Goal: Task Accomplishment & Management: Use online tool/utility

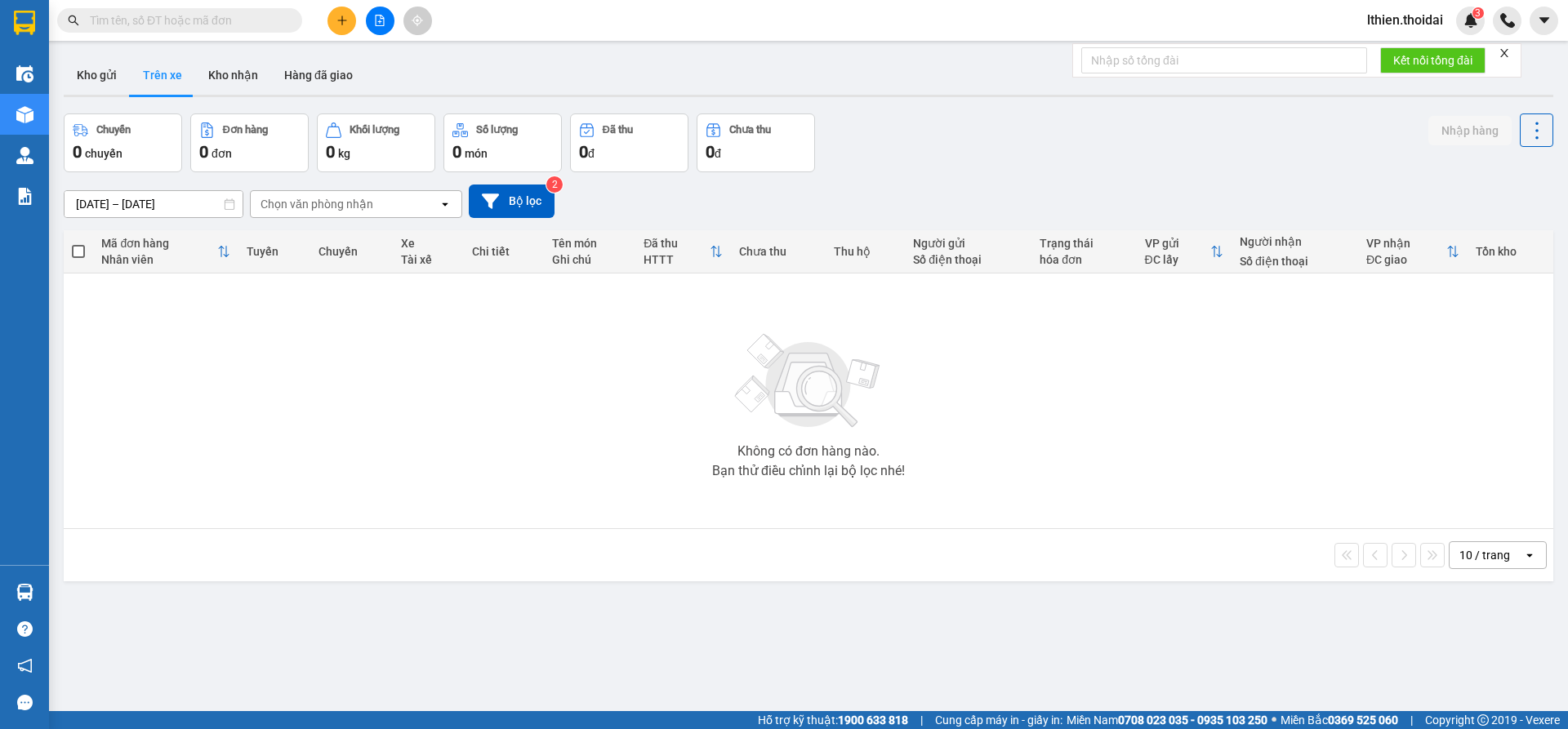
click at [171, 19] on input "text" at bounding box center [186, 20] width 193 height 18
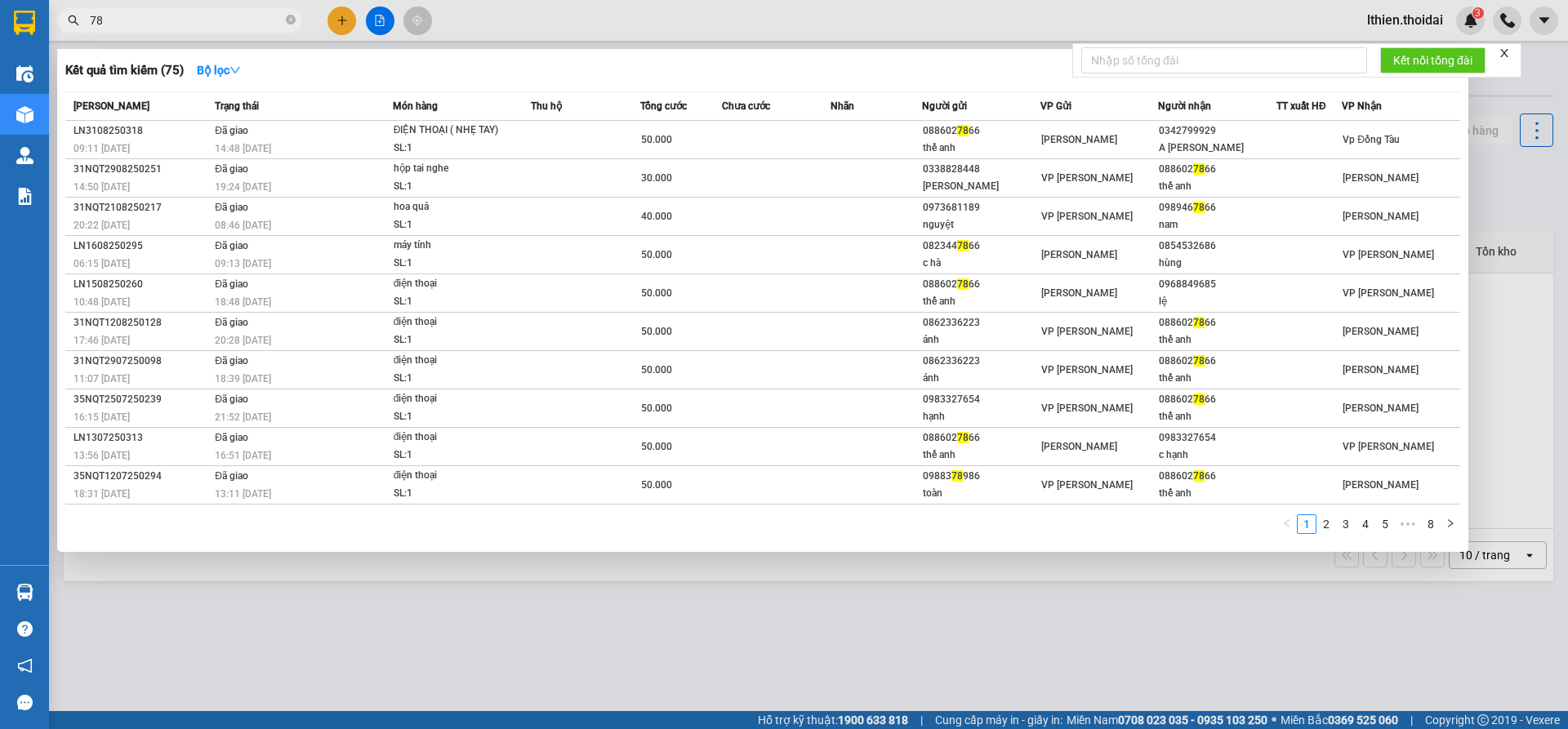
type input "7"
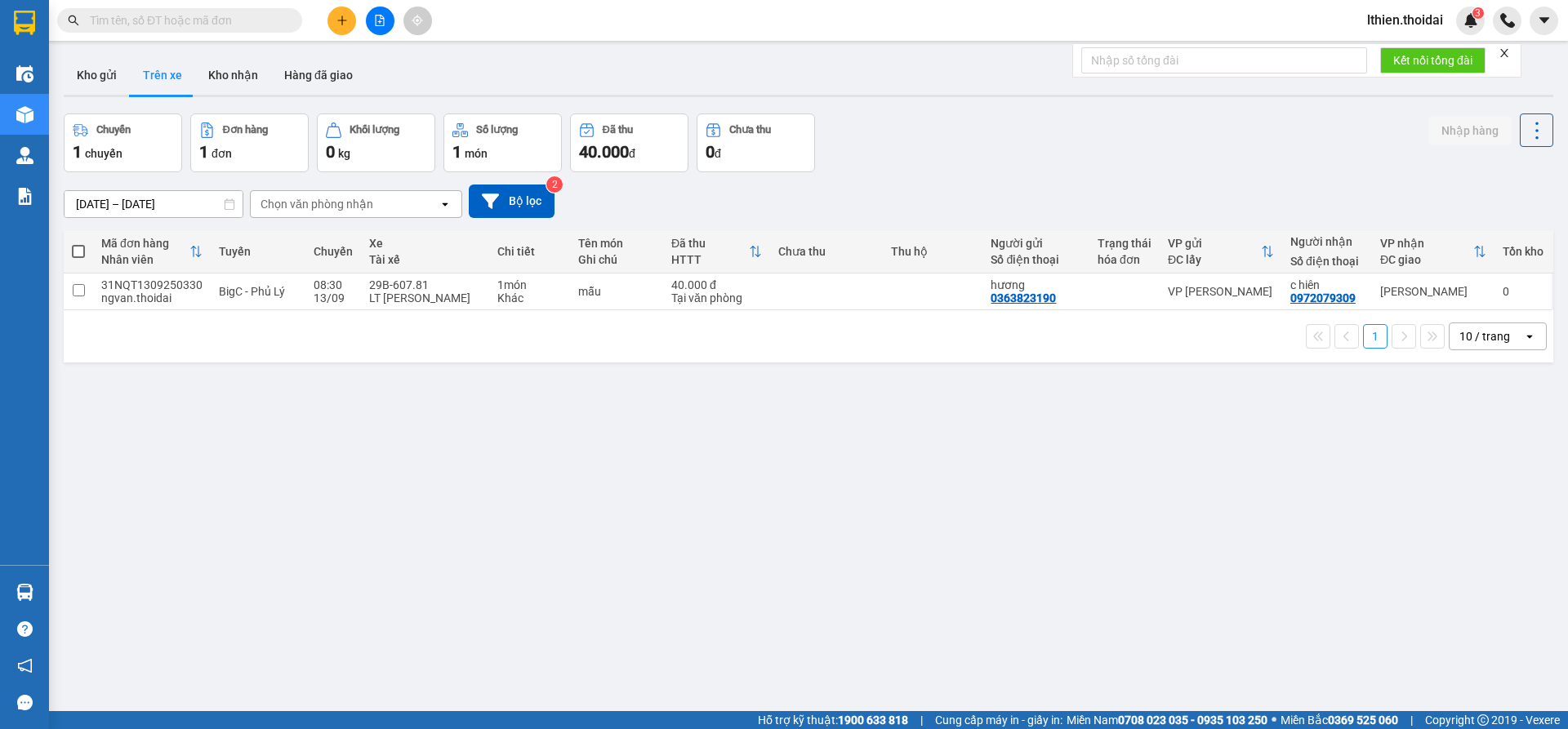
click at [109, 20] on input "text" at bounding box center [186, 20] width 193 height 18
click at [126, 23] on input "text" at bounding box center [186, 20] width 193 height 18
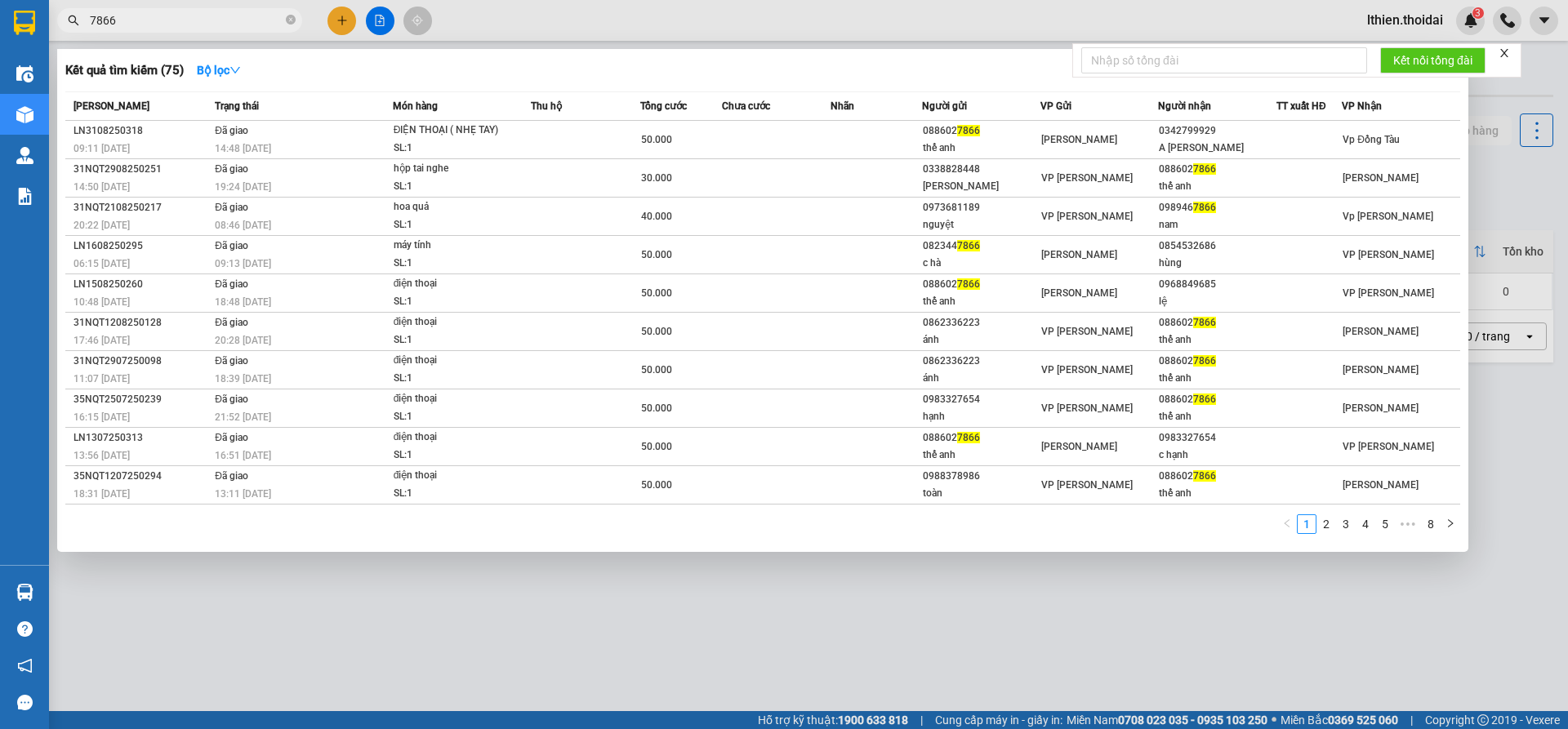
click at [126, 20] on input "7866" at bounding box center [186, 20] width 193 height 18
type input "7"
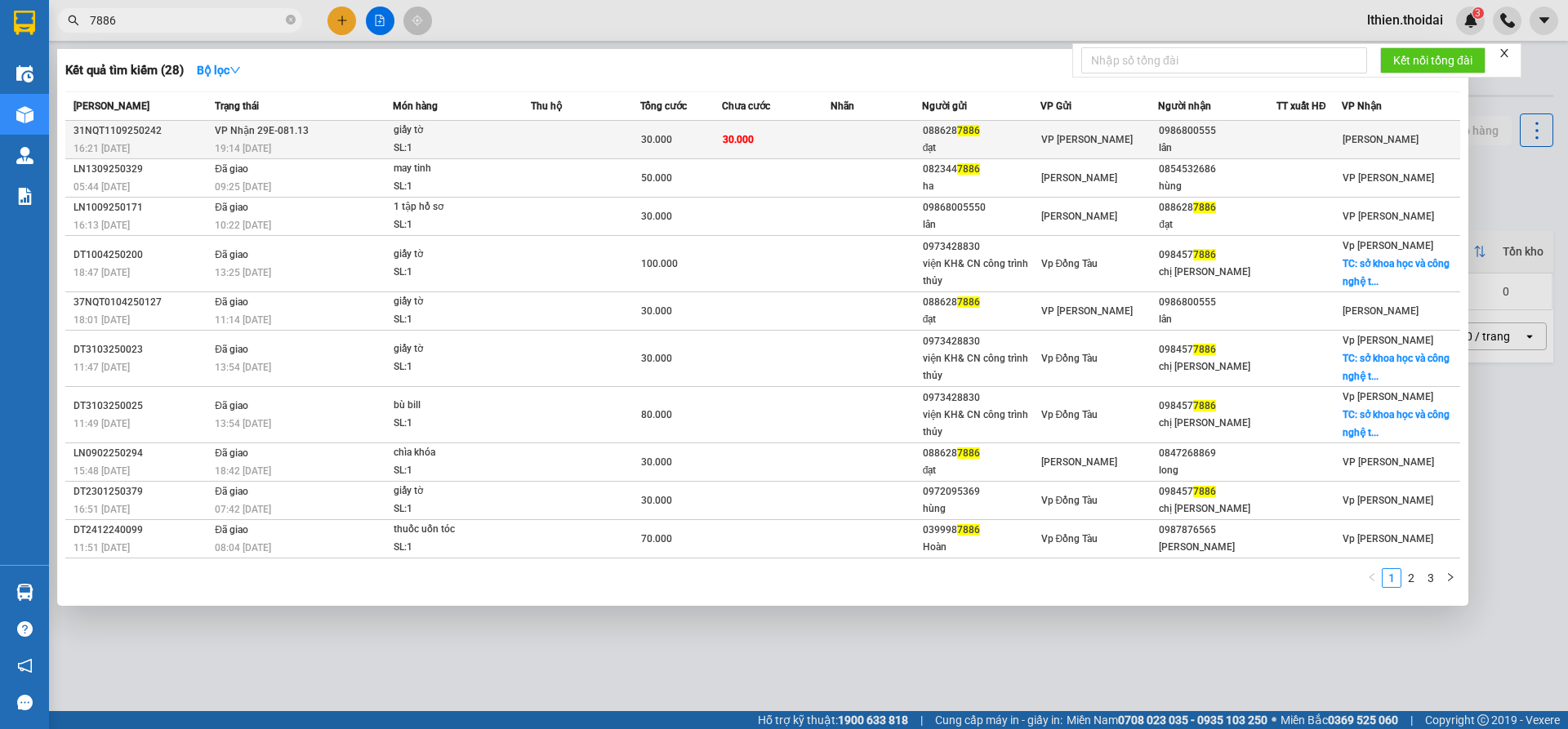
type input "7886"
click at [120, 137] on div "31NQT1109250242" at bounding box center [142, 131] width 137 height 17
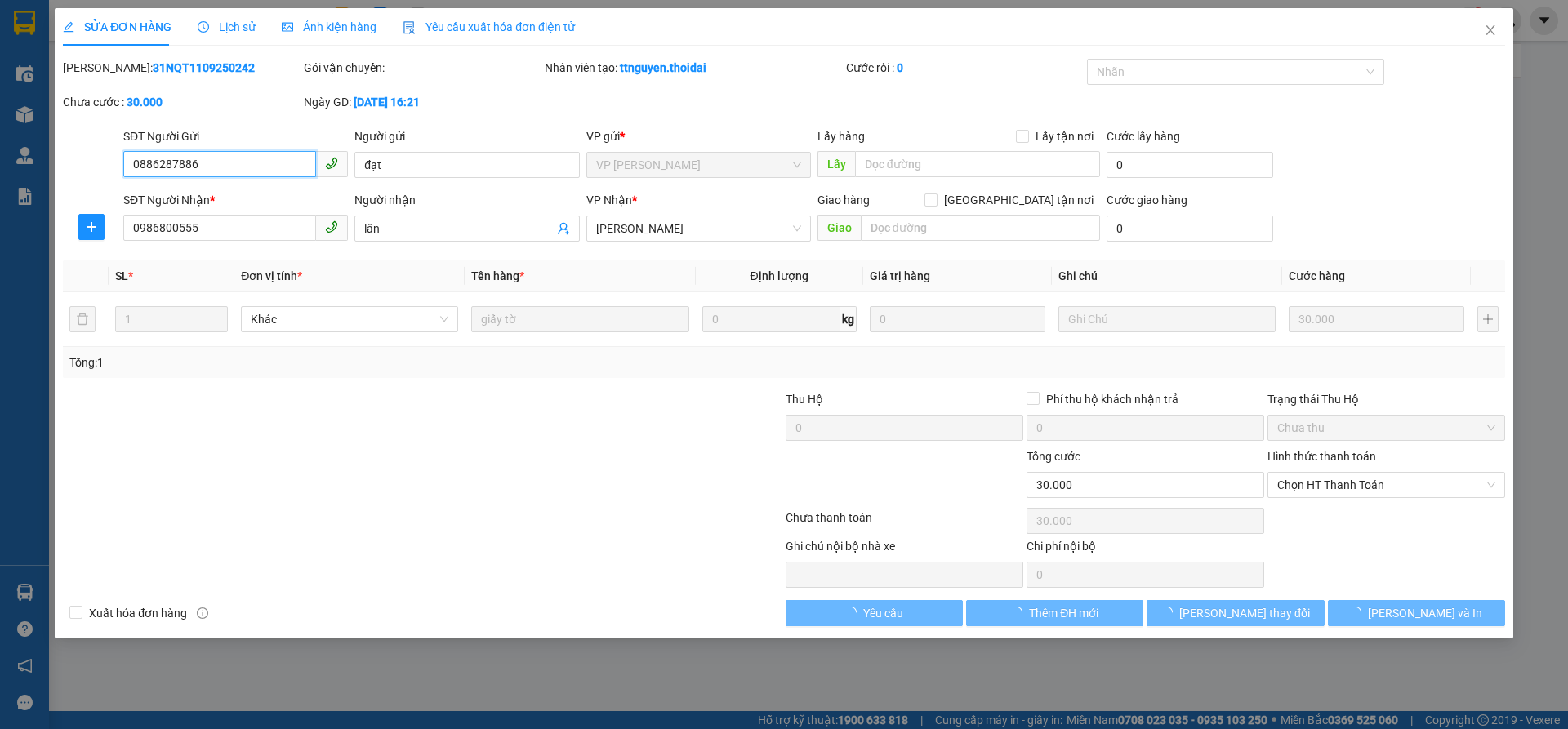
type input "0886287886"
type input "đạt"
type input "0986800555"
type input "lân"
type input "30.000"
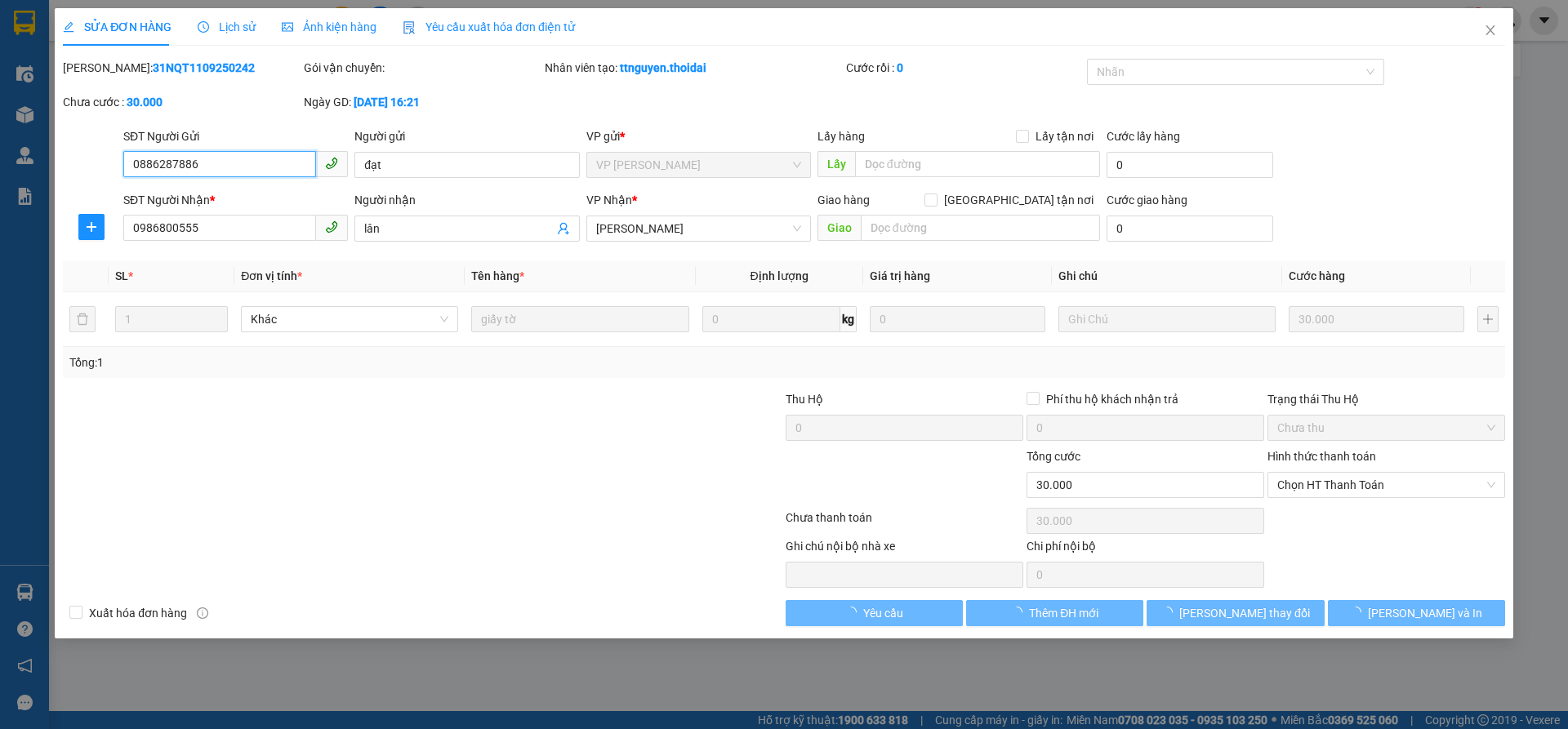
type input "30.000"
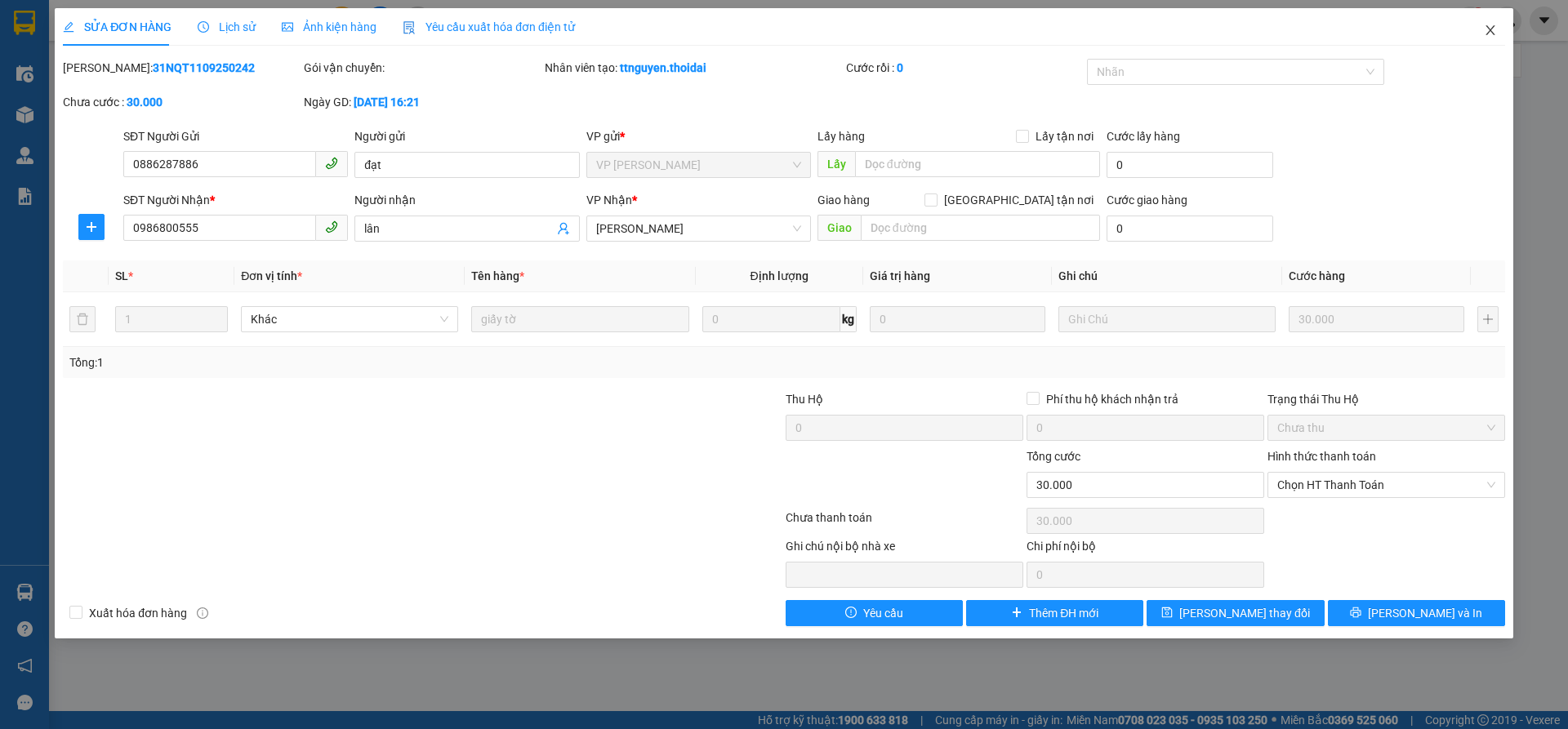
click at [1491, 27] on icon "close" at bounding box center [1490, 30] width 13 height 13
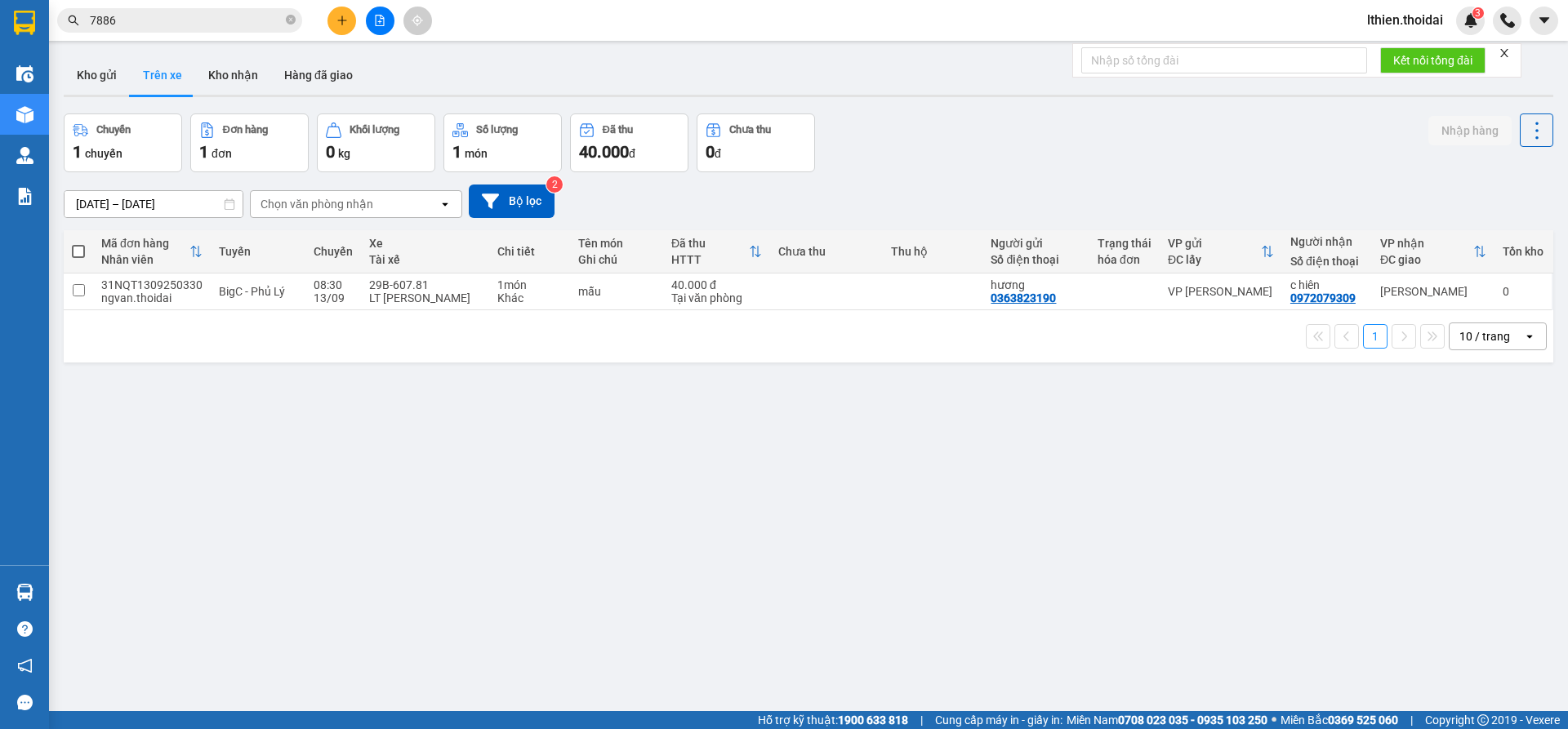
click at [126, 20] on input "7886" at bounding box center [186, 20] width 193 height 18
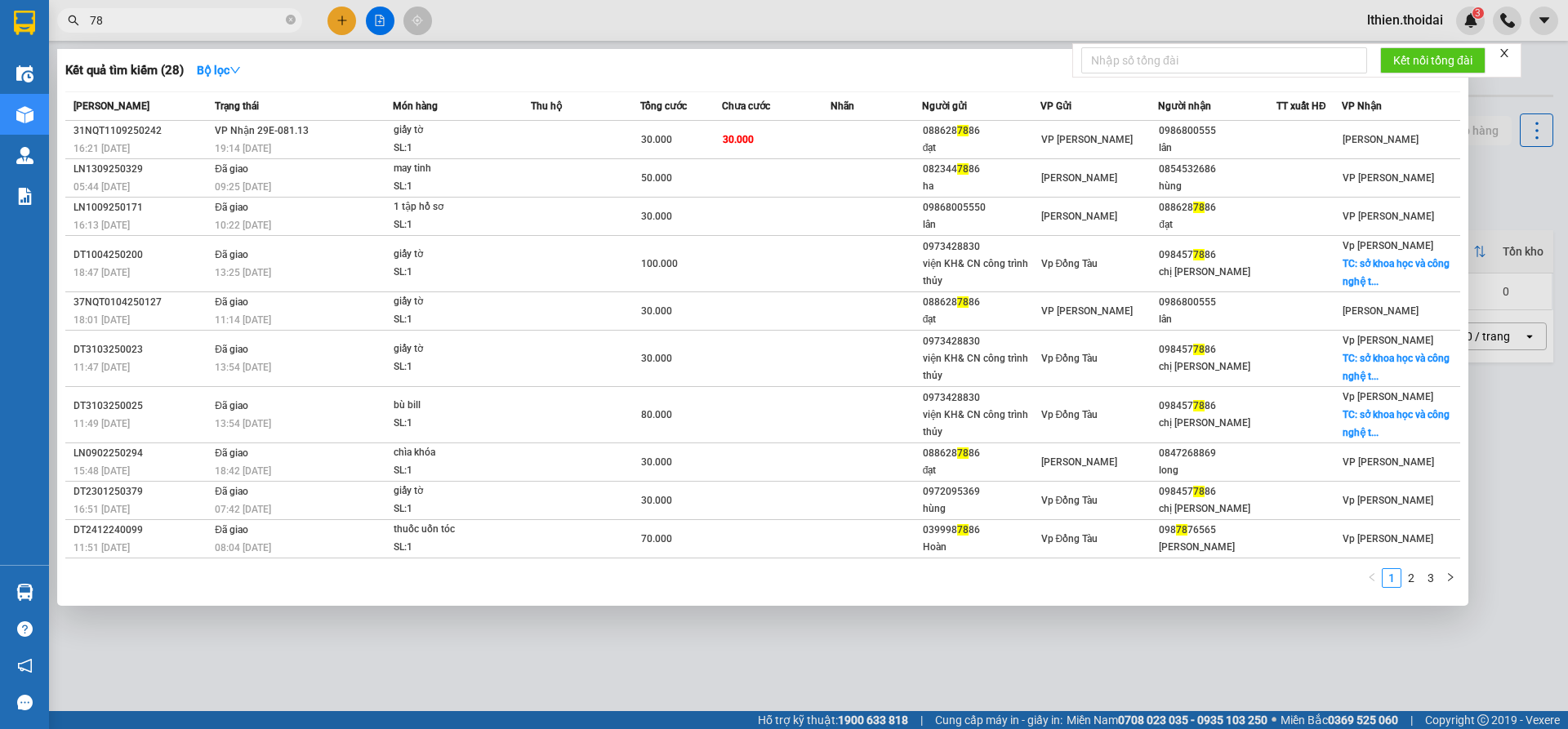
type input "7"
type input "7886"
